Goal: Information Seeking & Learning: Compare options

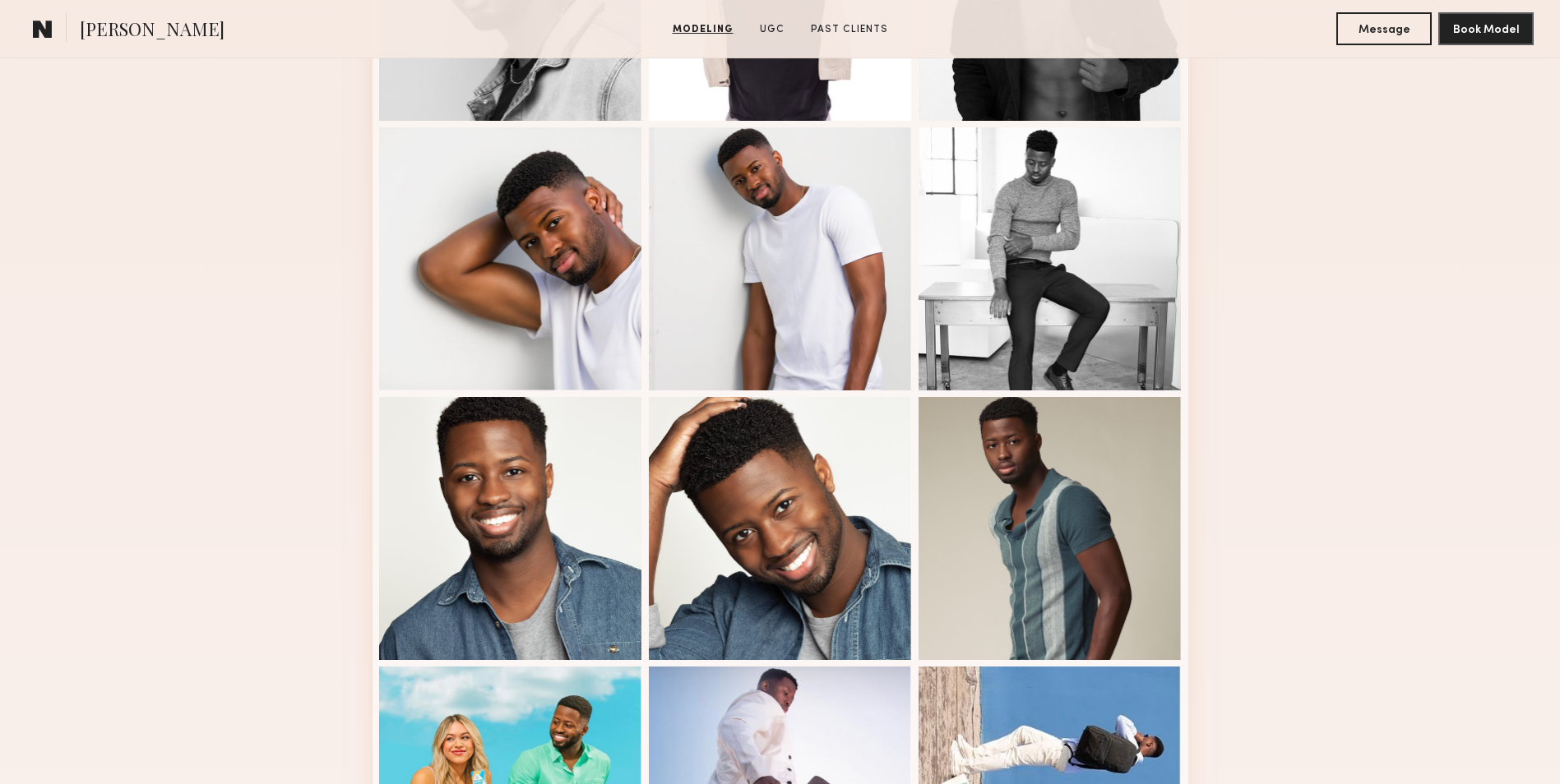
scroll to position [822, 0]
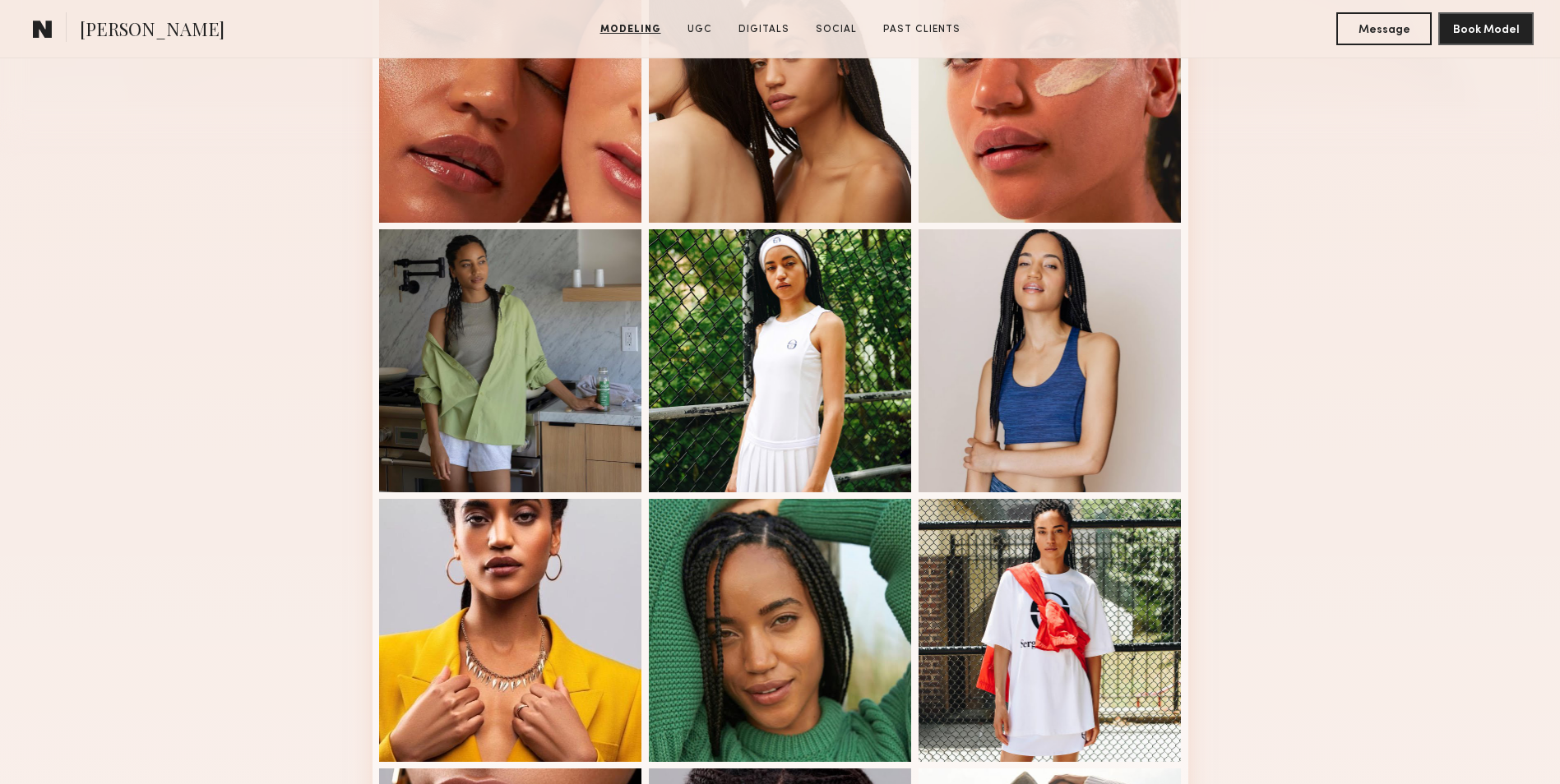
scroll to position [575, 0]
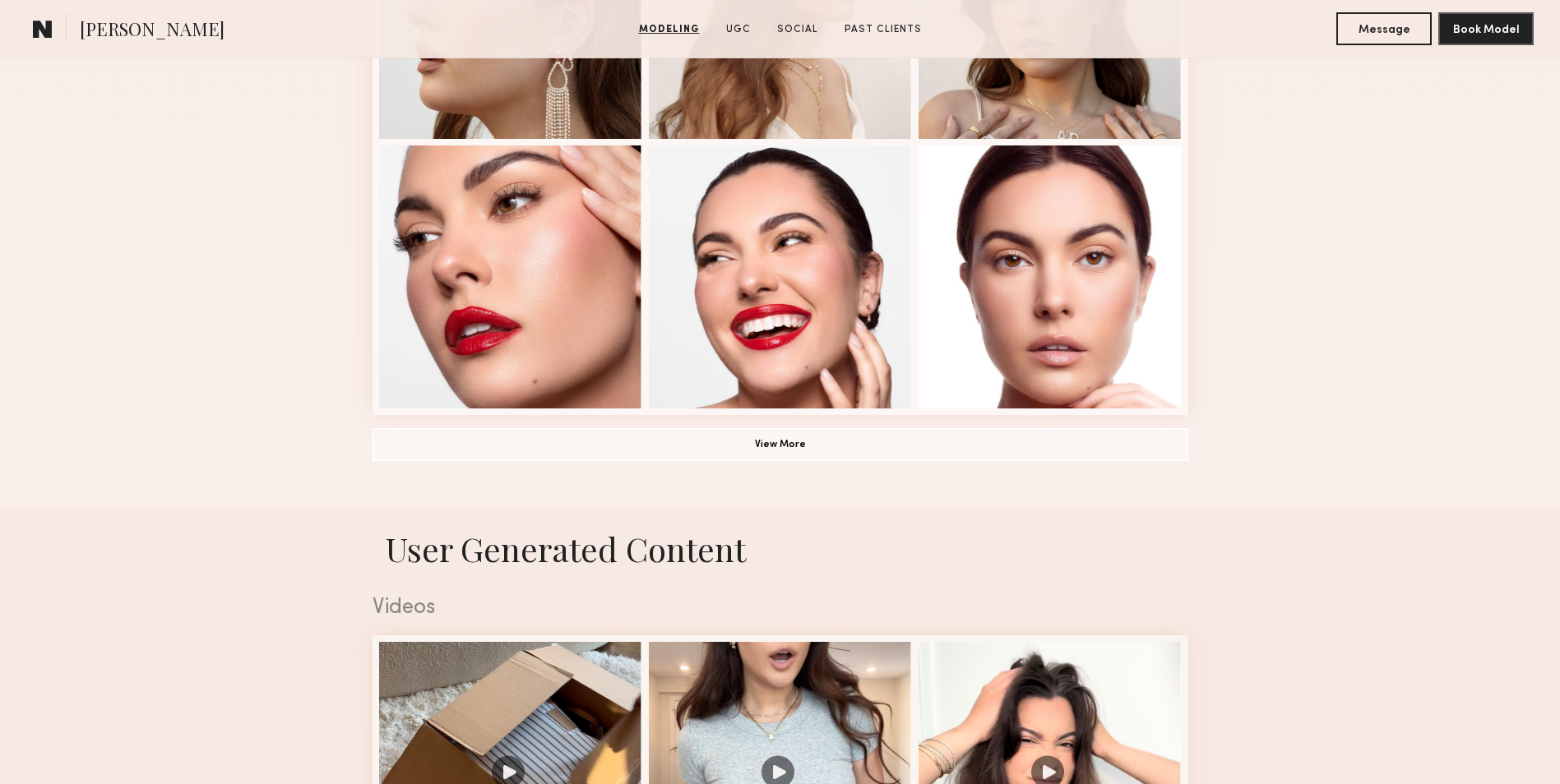
scroll to position [1151, 0]
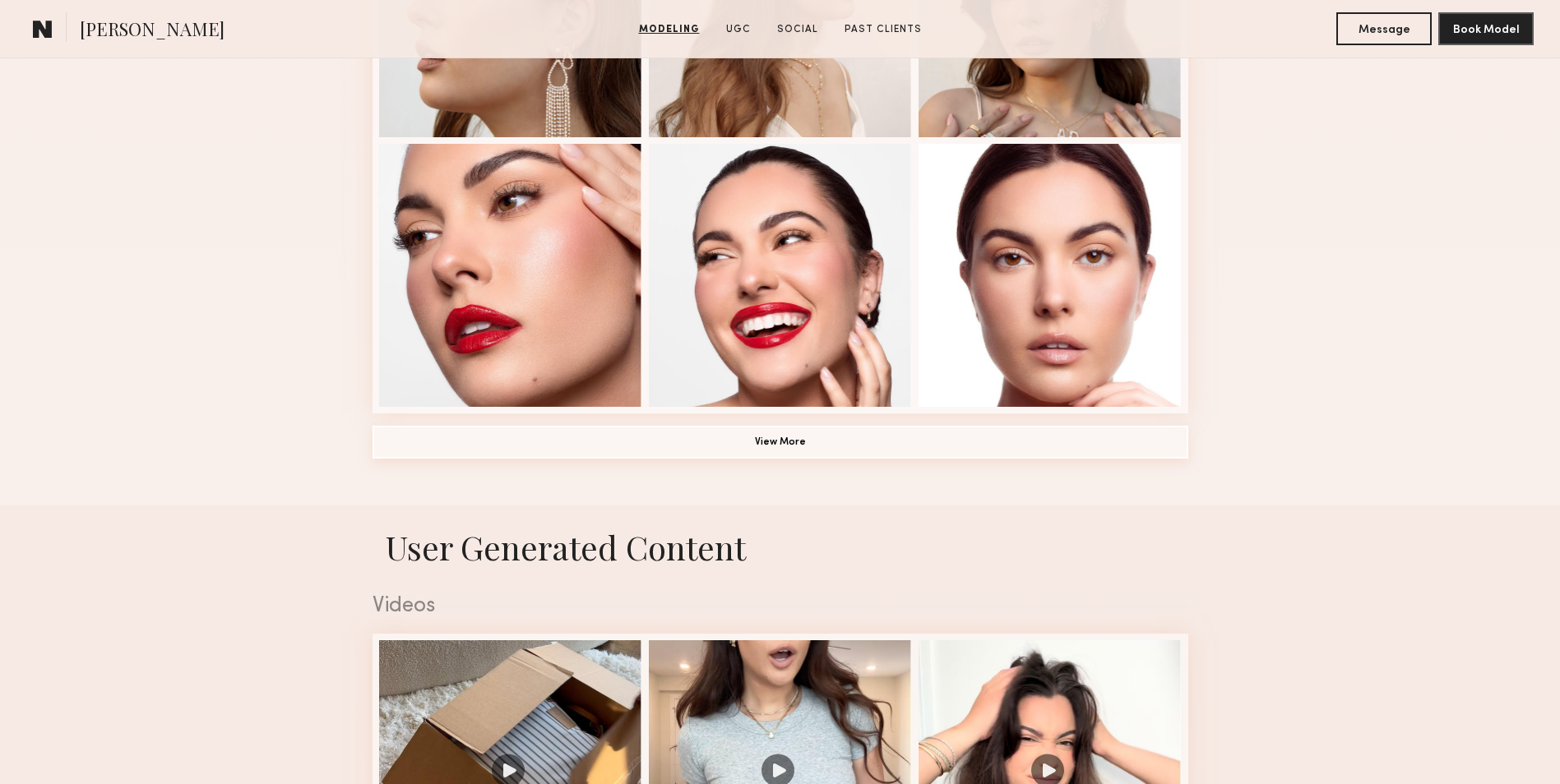
click at [813, 449] on button "View More" at bounding box center [780, 442] width 815 height 33
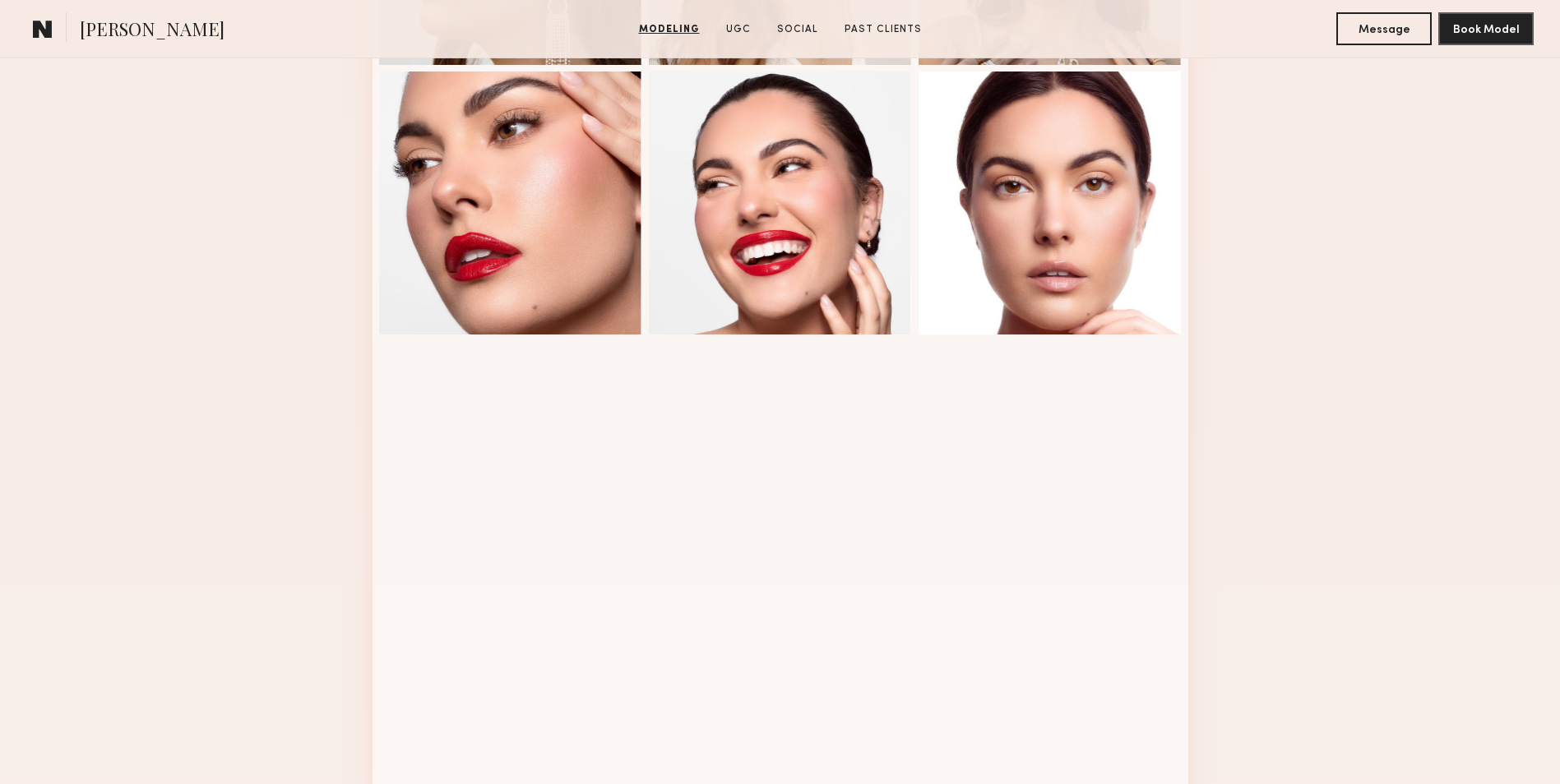
scroll to position [1479, 0]
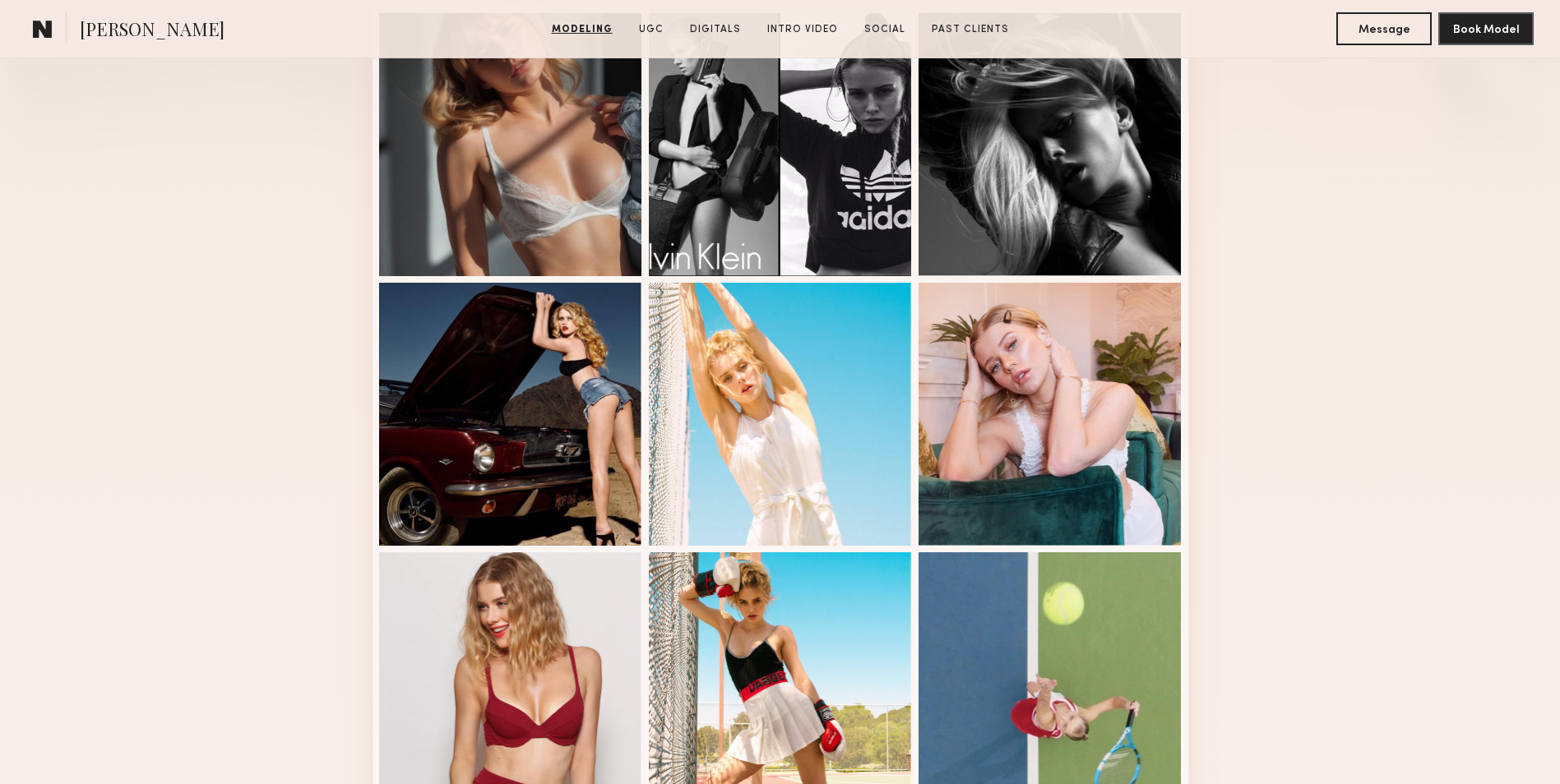
scroll to position [411, 0]
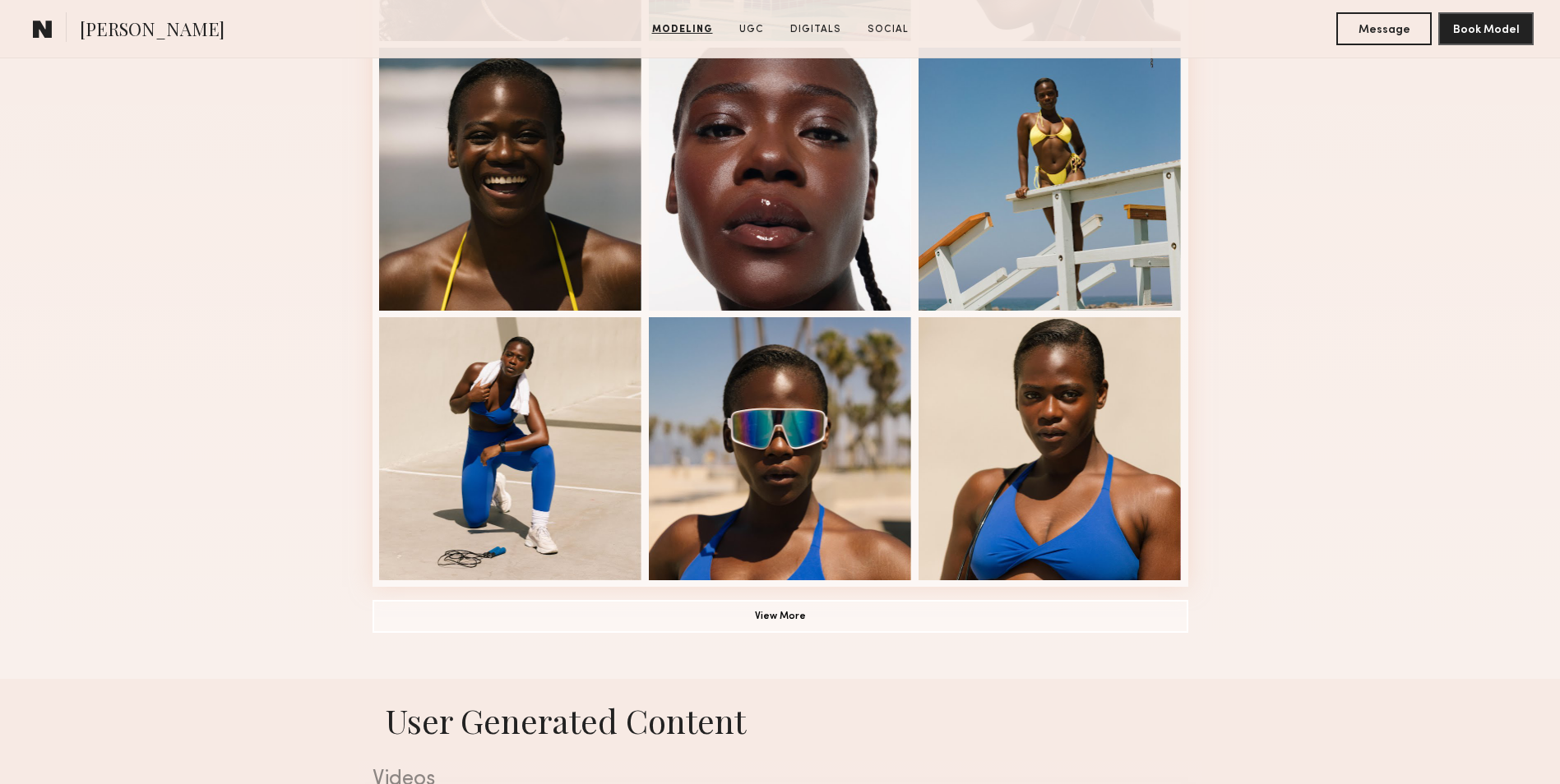
scroll to position [986, 0]
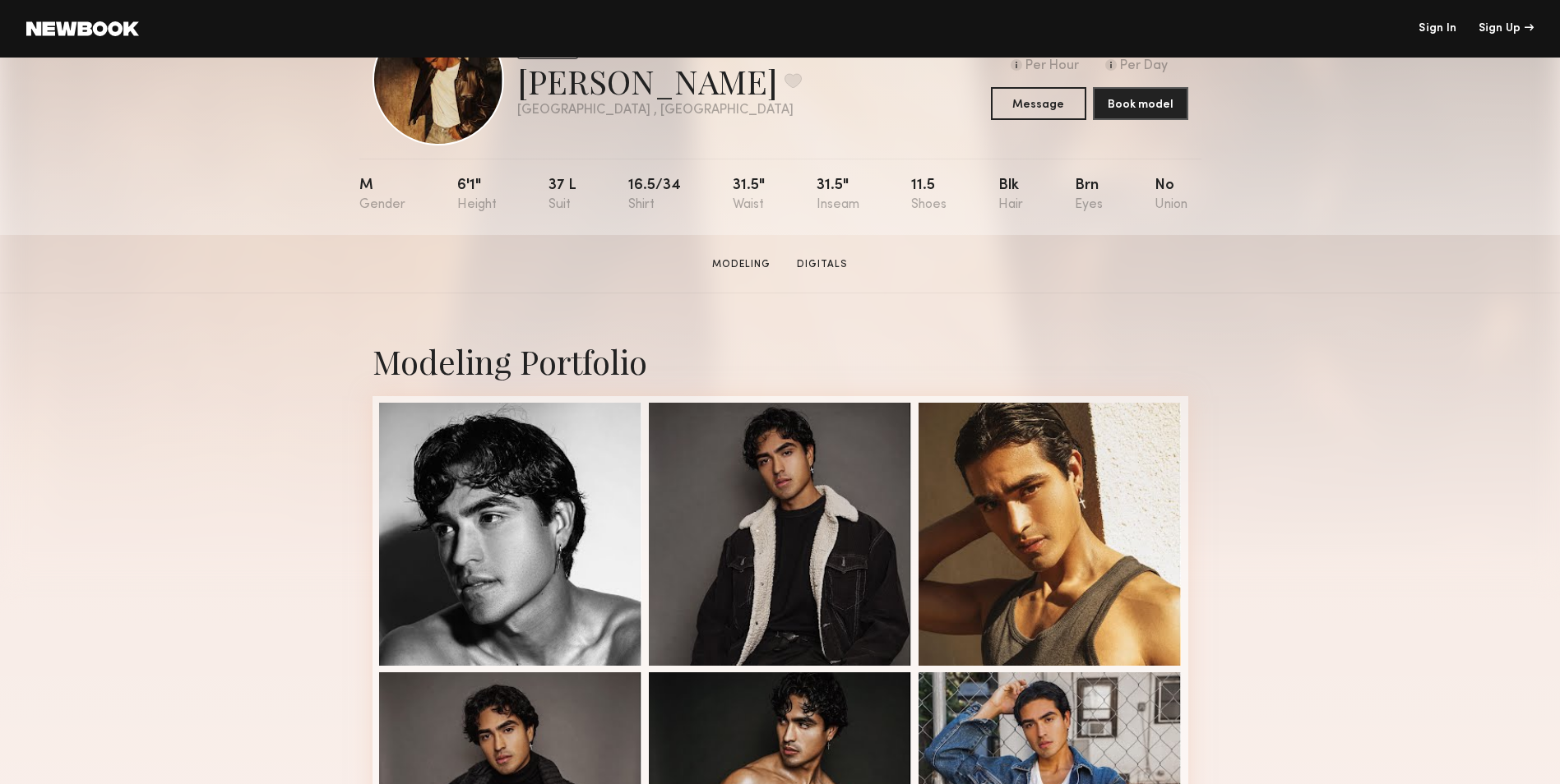
scroll to position [82, 0]
